Goal: Check status: Check status

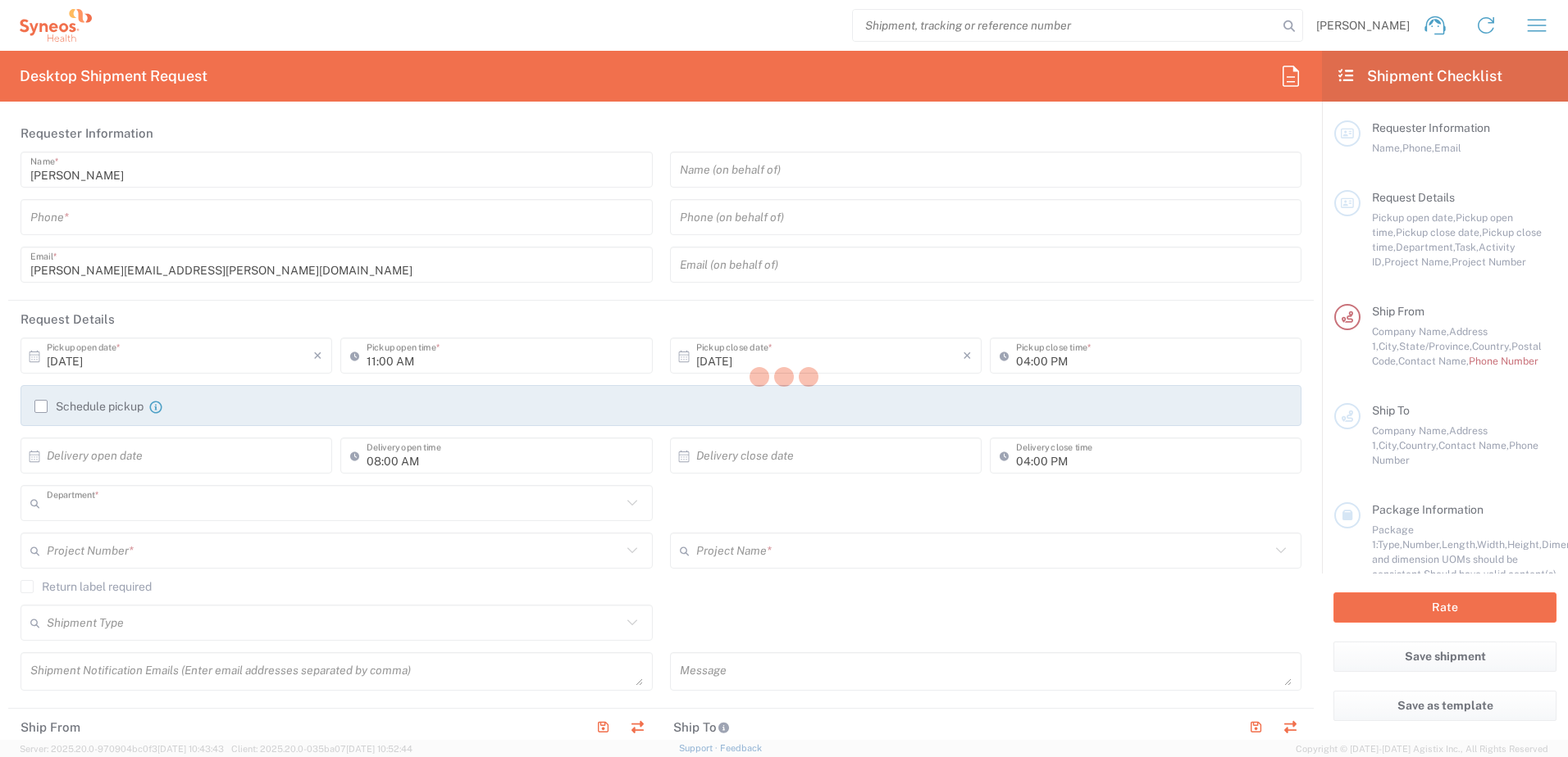
type input "8200"
type input "[US_STATE]"
type input "[GEOGRAPHIC_DATA]"
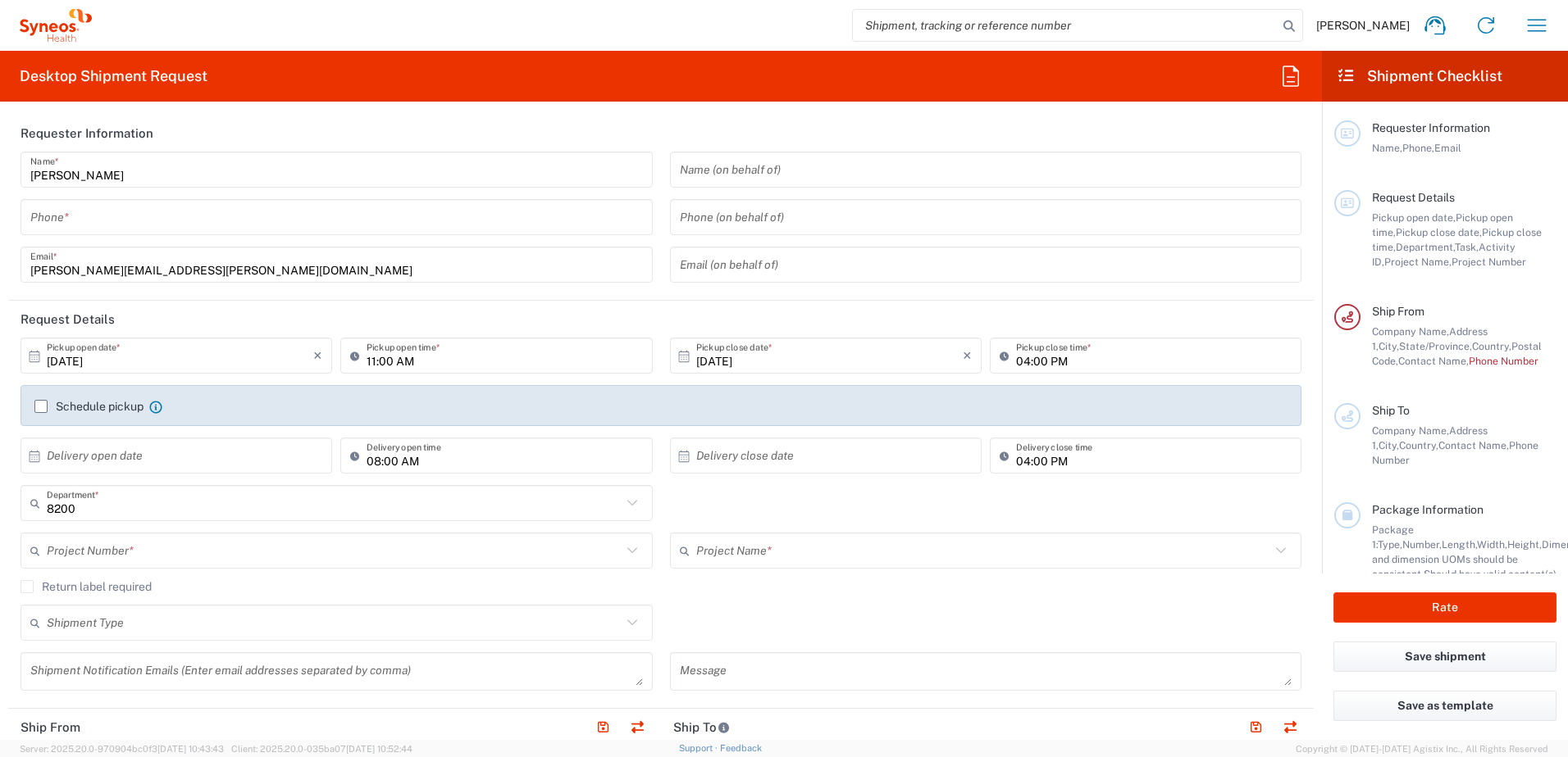
type input "Syneos Health, LLC-[GEOGRAPHIC_DATA] [GEOGRAPHIC_DATA] [GEOGRAPHIC_DATA]"
click at [1538, 37] on icon "button" at bounding box center [1536, 25] width 26 height 26
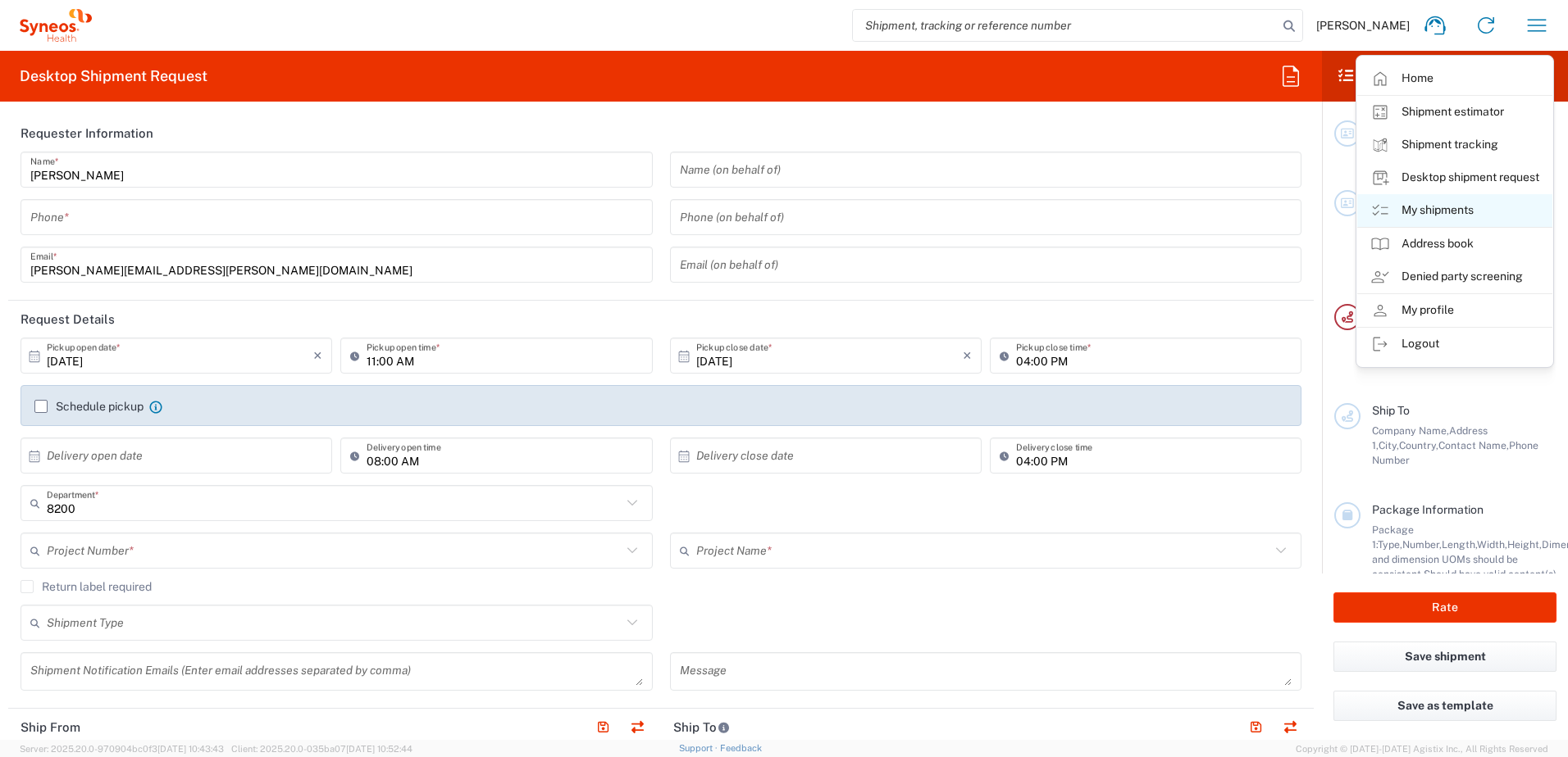
click at [1428, 214] on link "My shipments" at bounding box center [1454, 211] width 195 height 33
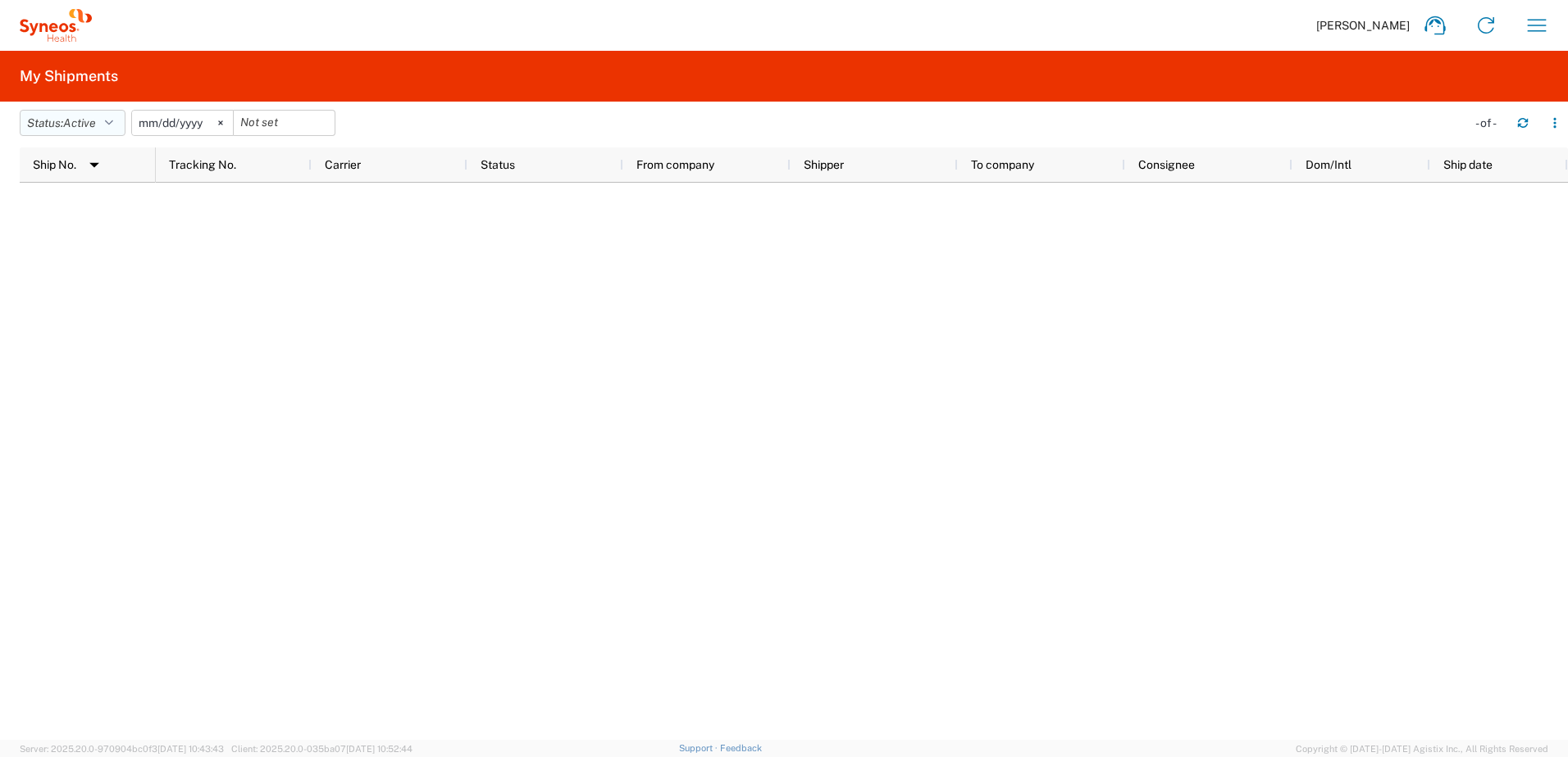
click at [114, 119] on icon "button" at bounding box center [109, 123] width 8 height 12
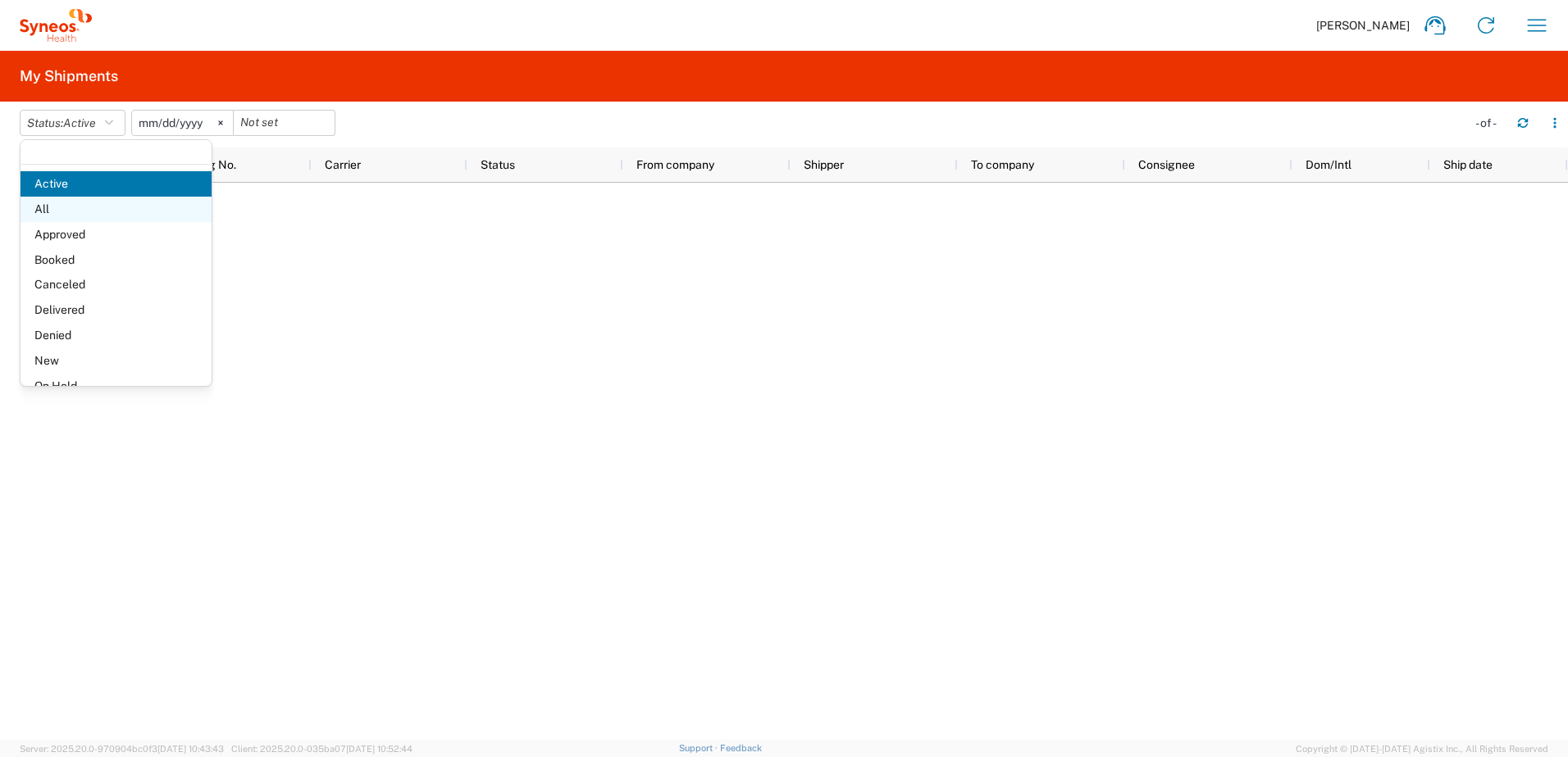
click at [55, 216] on span "All" at bounding box center [116, 210] width 191 height 25
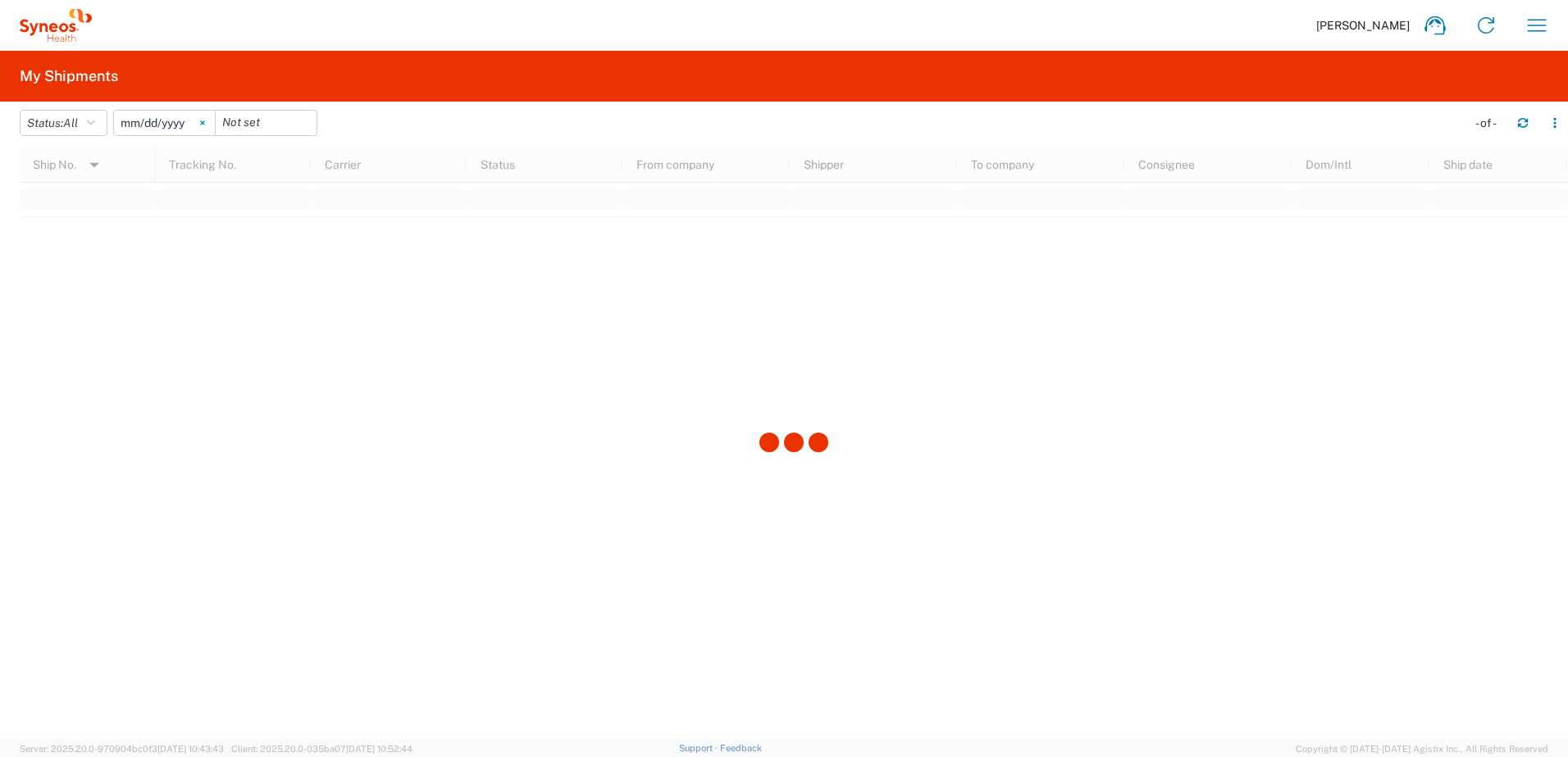
click at [211, 118] on svg-icon at bounding box center [202, 122] width 24 height 24
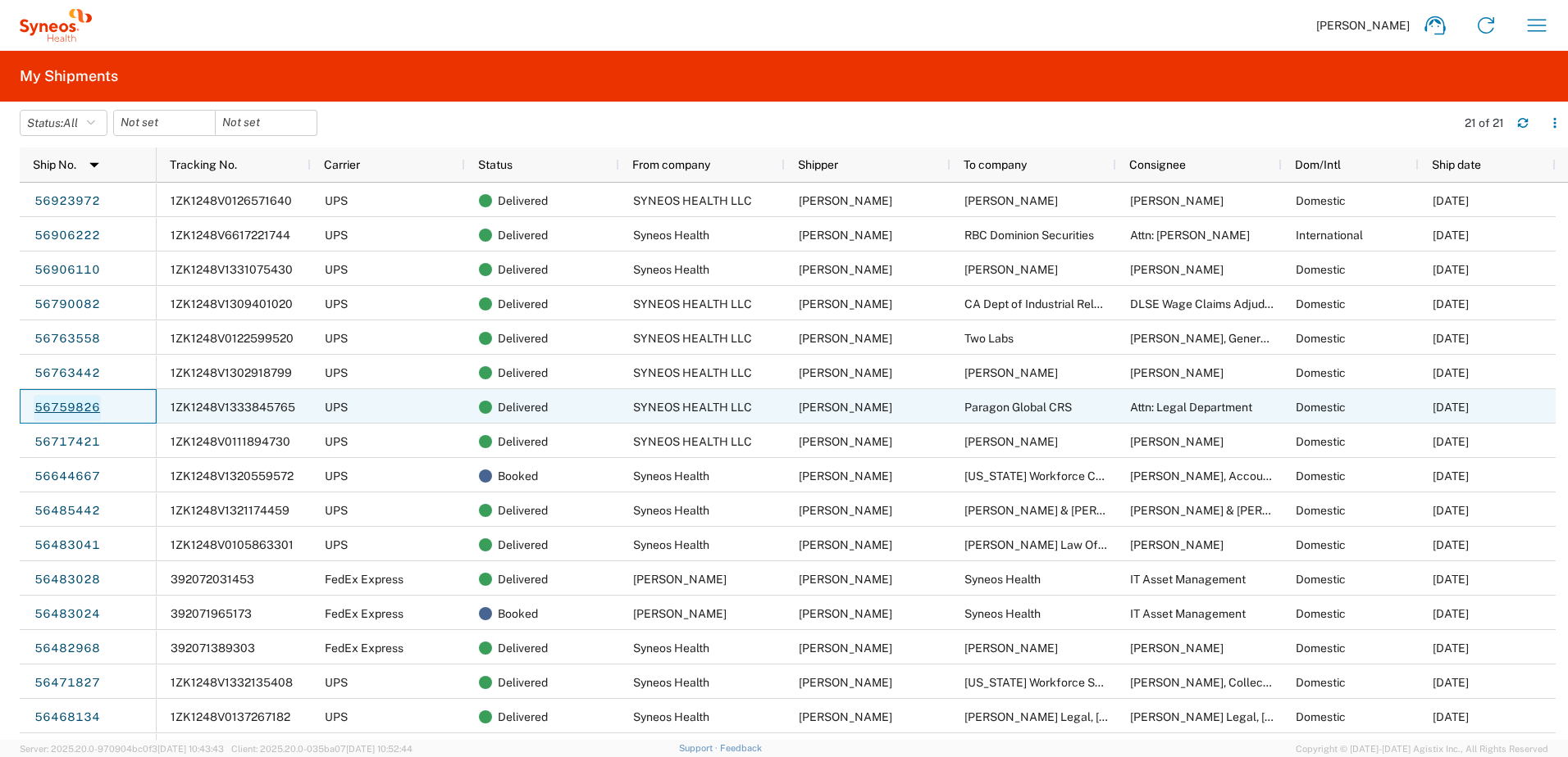
click at [74, 404] on link "56759826" at bounding box center [67, 408] width 67 height 26
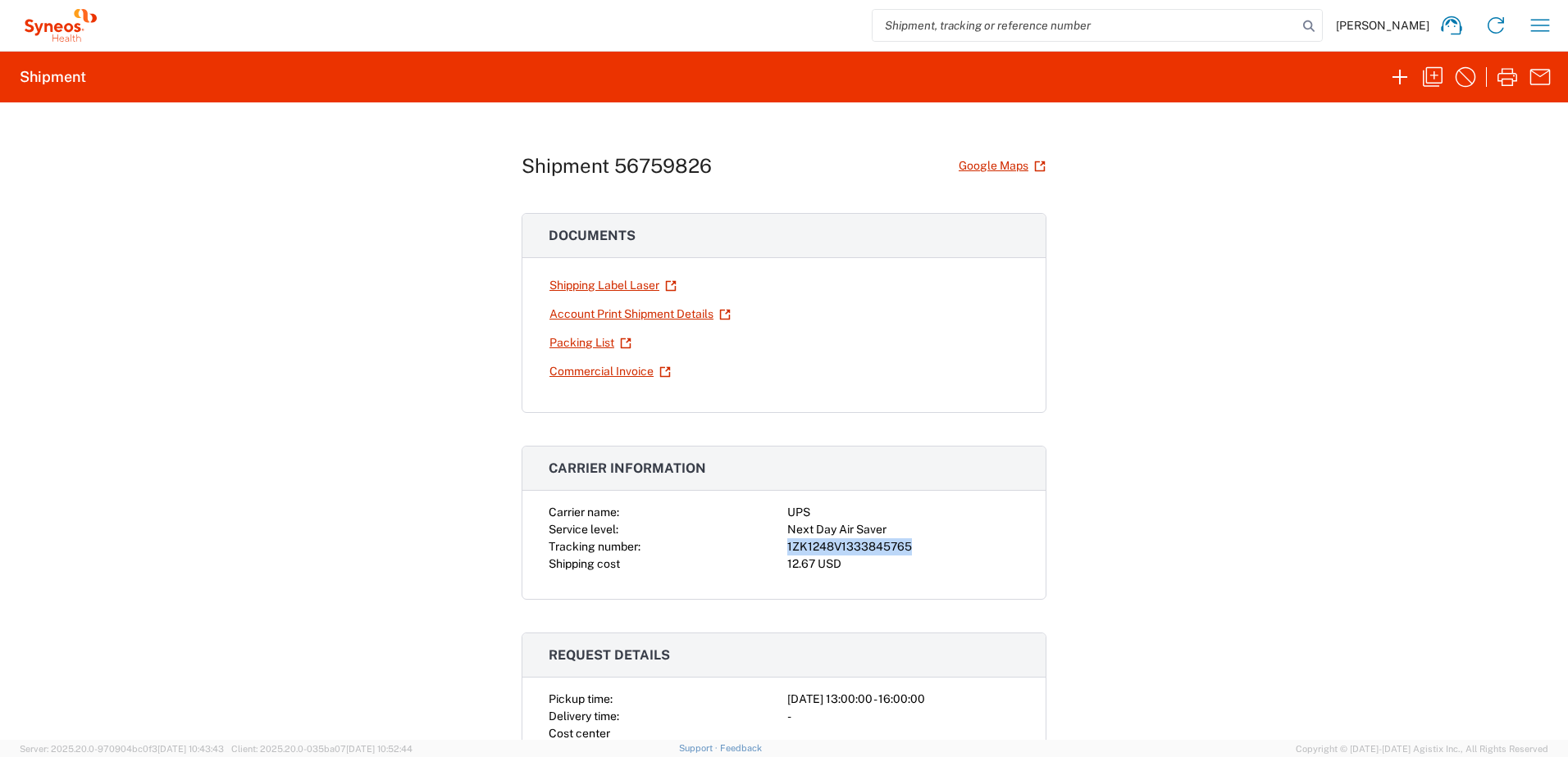
drag, startPoint x: 777, startPoint y: 545, endPoint x: 904, endPoint y: 546, distance: 127.0
click at [904, 546] on div "Carrier name: UPS Service level: Next Day Air Saver Tracking number: 1ZK1248V13…" at bounding box center [784, 538] width 471 height 69
drag, startPoint x: 904, startPoint y: 546, endPoint x: 889, endPoint y: 546, distance: 15.0
click at [962, 19] on input "search" at bounding box center [1085, 25] width 425 height 31
paste input "1ZK1248V1333845765"
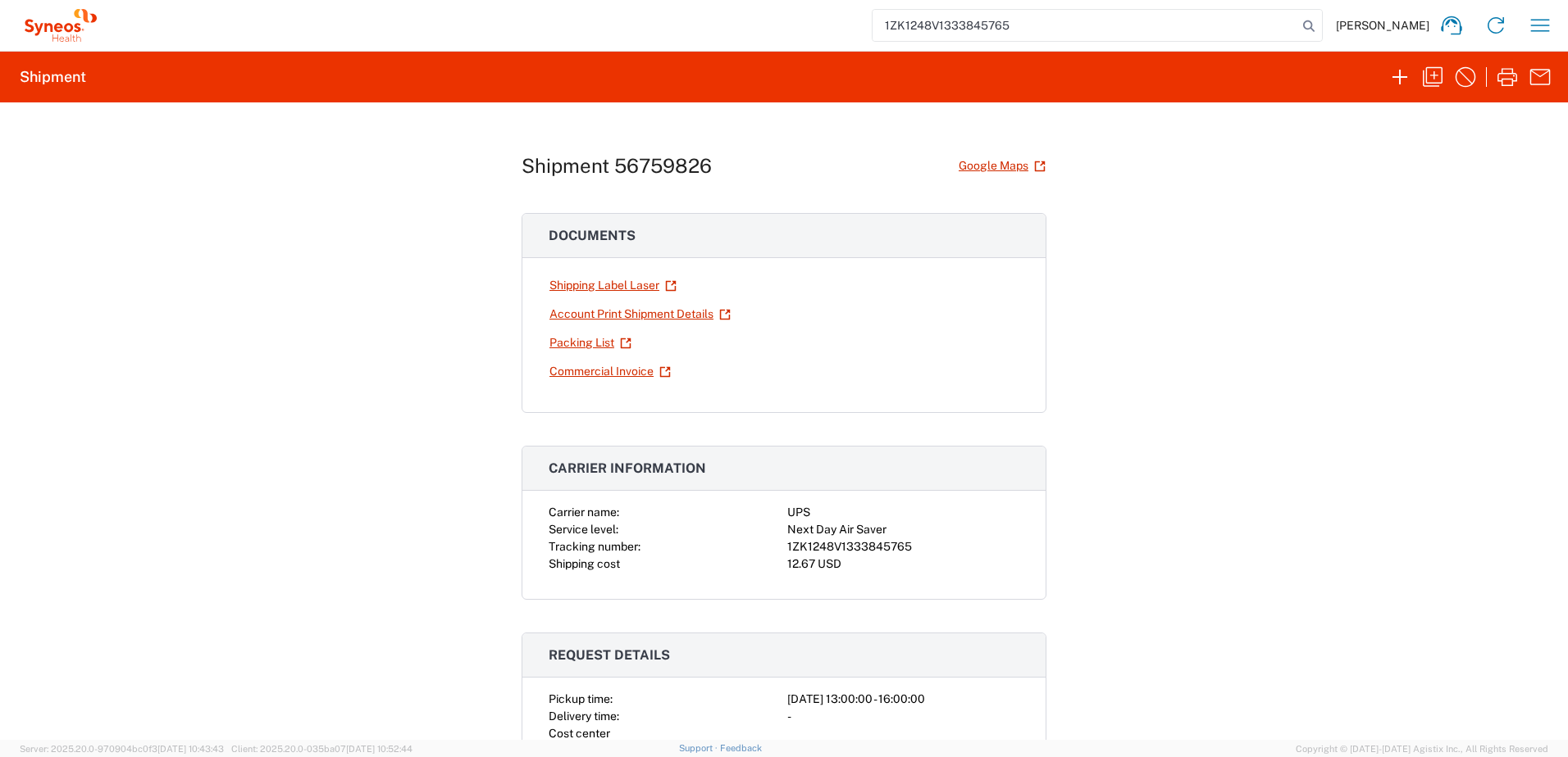
type input "1ZK1248V1333845765"
click at [1547, 26] on icon "button" at bounding box center [1540, 25] width 26 height 26
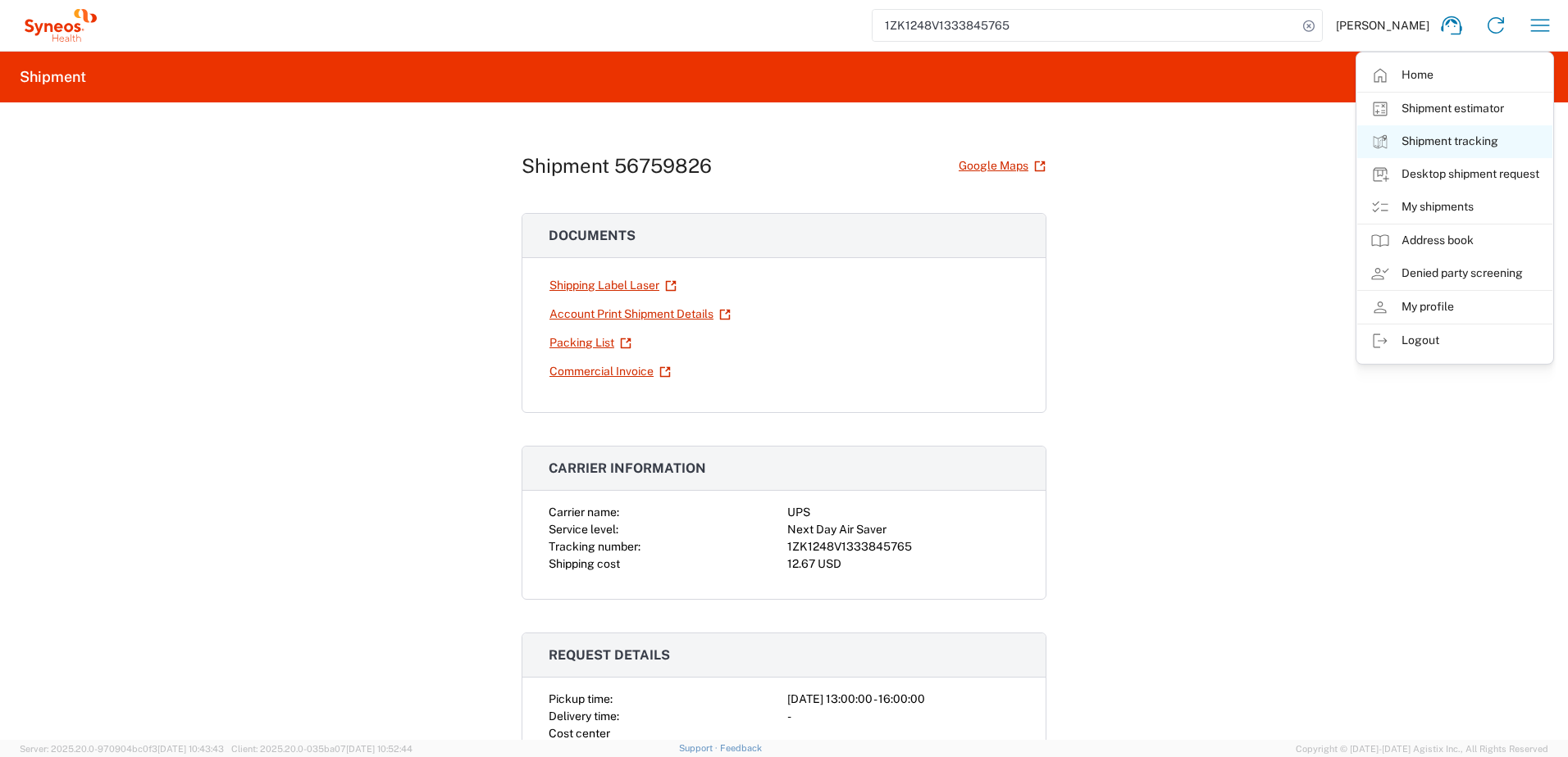
click at [1438, 143] on link "Shipment tracking" at bounding box center [1454, 142] width 195 height 33
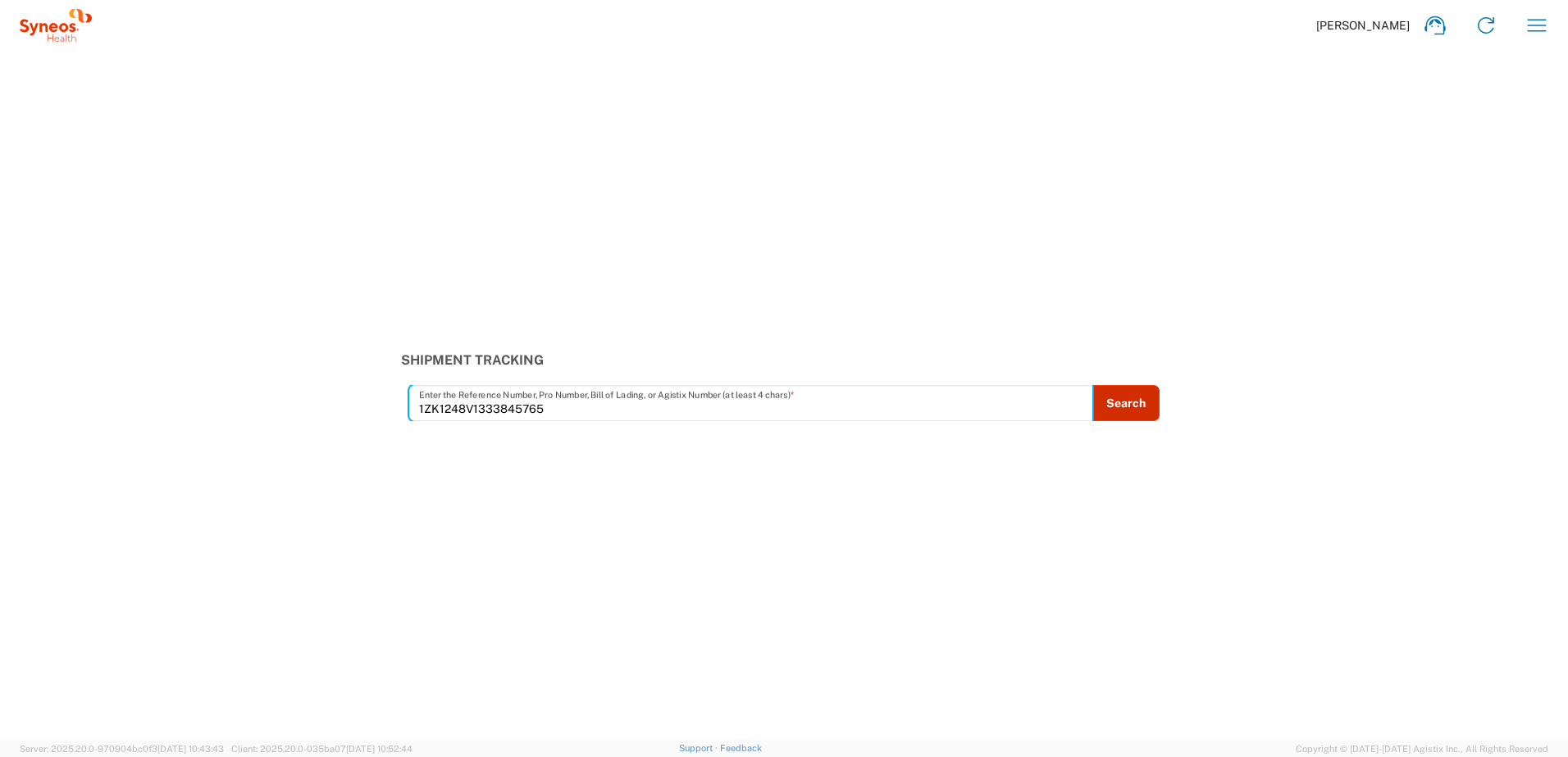
type input "1ZK1248V1333845765"
click at [1121, 404] on button "Search" at bounding box center [1125, 403] width 67 height 36
